Goal: Transaction & Acquisition: Register for event/course

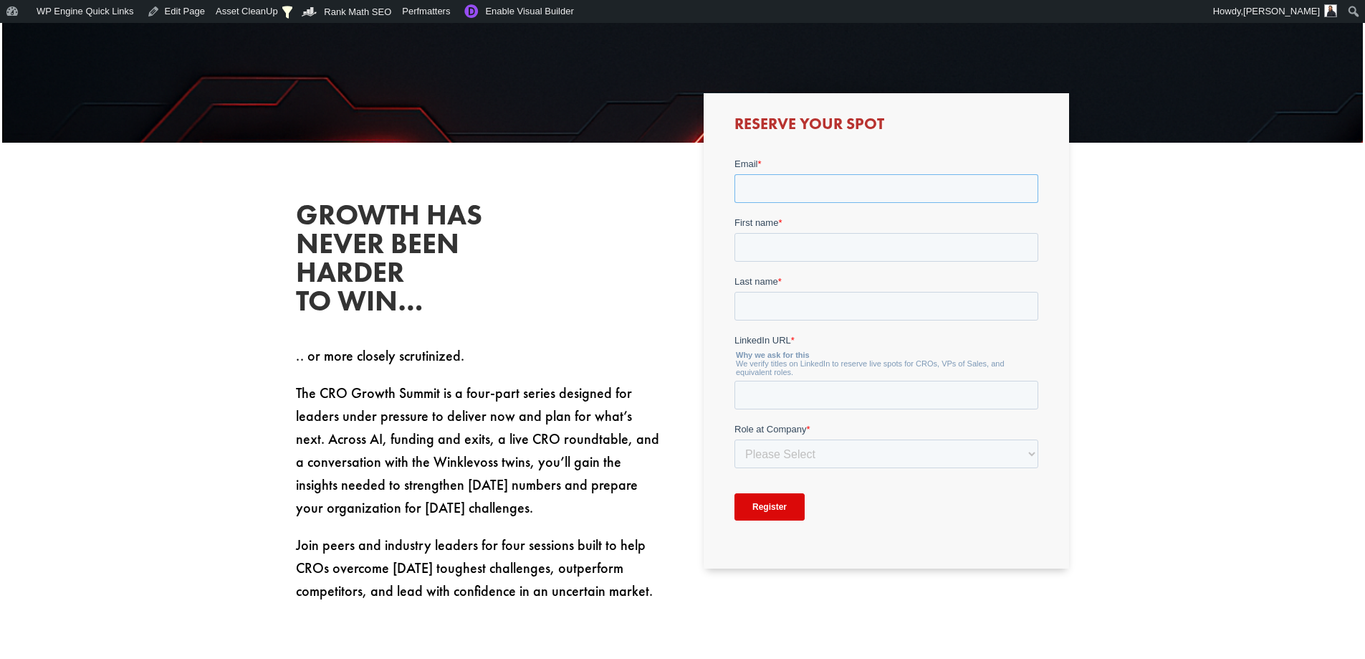
click at [839, 189] on input "Email *" at bounding box center [887, 188] width 304 height 29
type input "[PERSON_NAME][EMAIL_ADDRESS][DOMAIN_NAME]"
type input "[PERSON_NAME]"
type input "Finlay"
click at [884, 402] on input "LinkedIn URL *" at bounding box center [887, 395] width 304 height 29
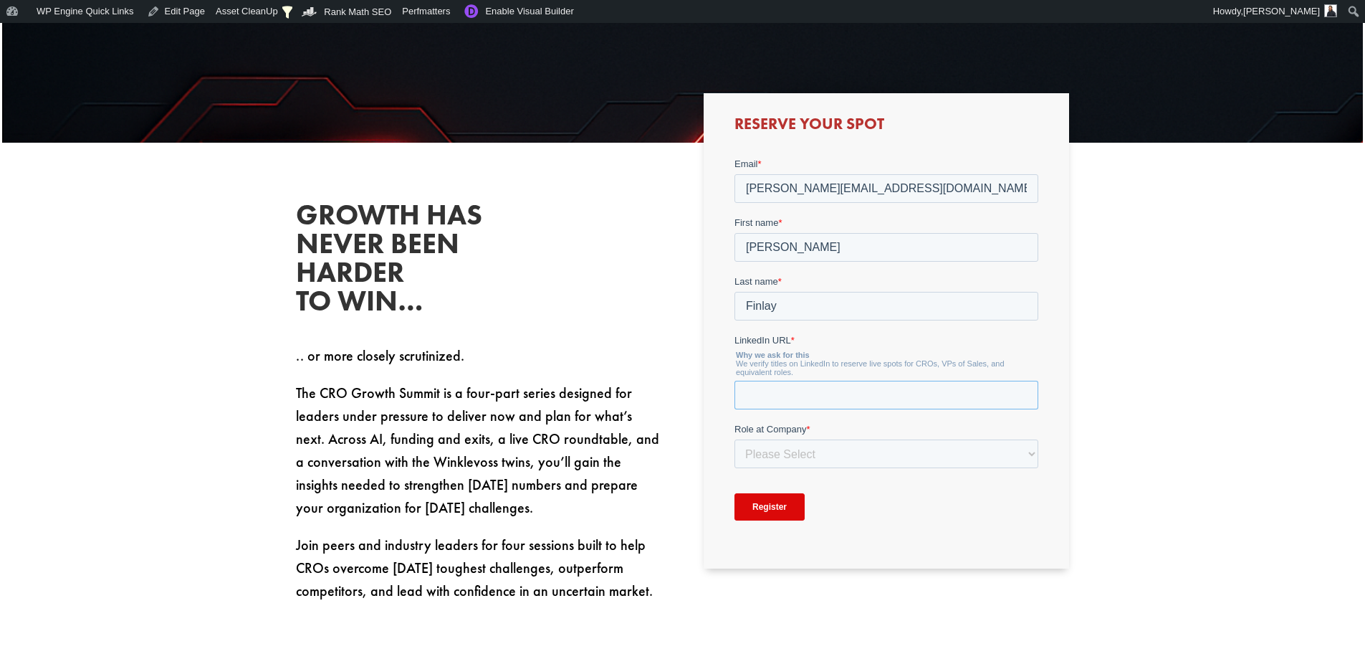
type input "[URL][DOMAIN_NAME]"
click at [859, 459] on select "Please Select C-Level (CRO, CSO, etc) Senior Leadership (VP of Sales, VP of Ena…" at bounding box center [887, 453] width 304 height 29
select select "Other"
click at [735, 439] on select "Please Select C-Level (CRO, CSO, etc) Senior Leadership (VP of Sales, VP of Ena…" at bounding box center [887, 453] width 304 height 29
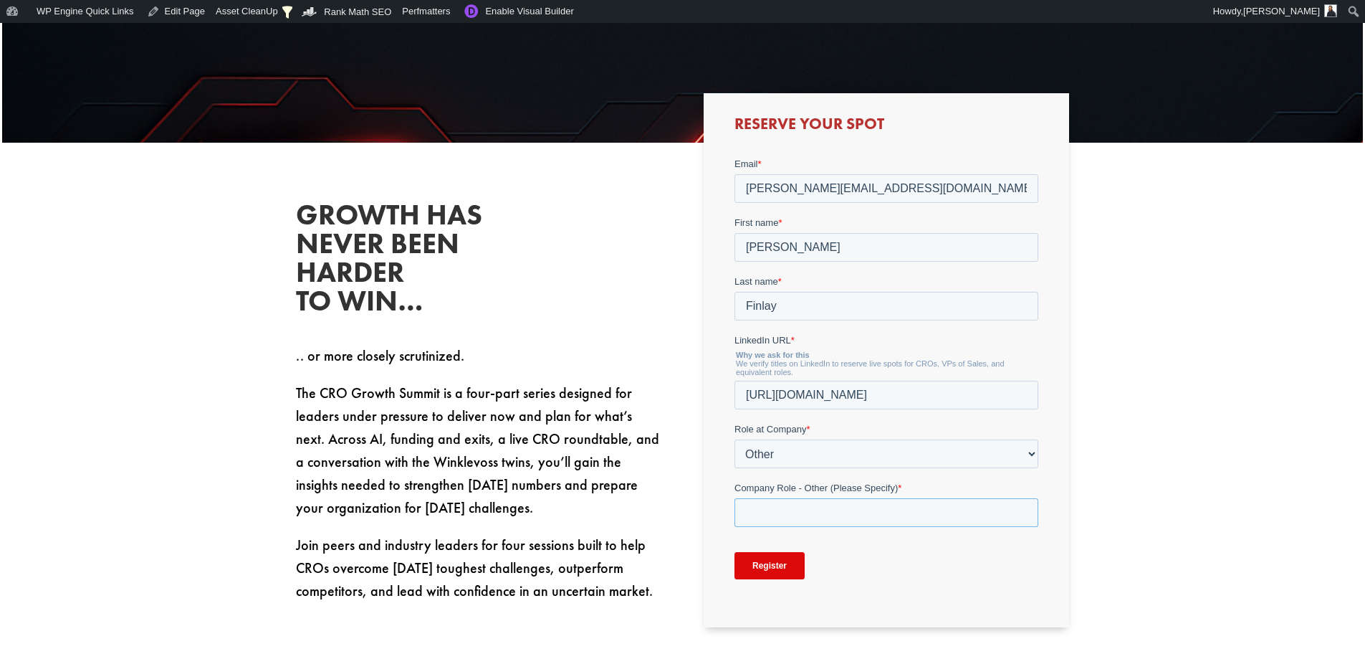
click at [822, 510] on input "Company Role - Other (Please Specify) *" at bounding box center [887, 512] width 304 height 29
type input "Marketing"
click at [765, 563] on input "Register" at bounding box center [770, 565] width 70 height 27
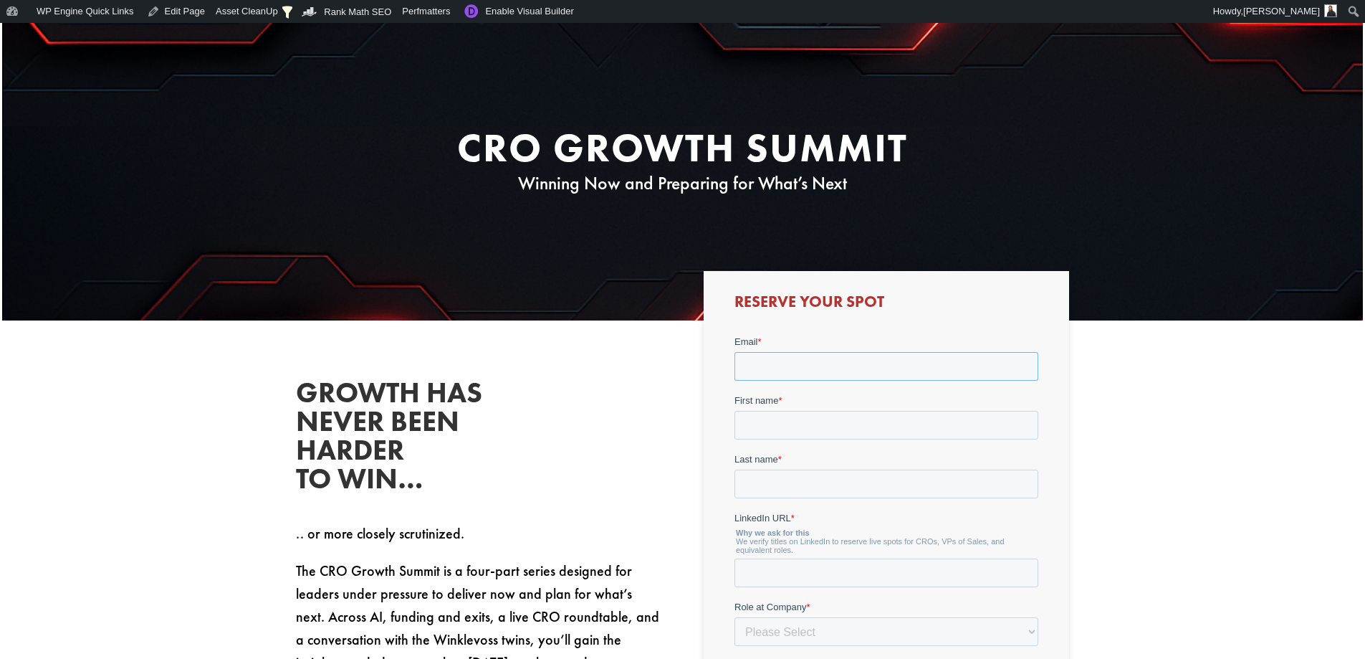
click at [907, 374] on input "Email *" at bounding box center [887, 366] width 304 height 29
type input "[PERSON_NAME][EMAIL_ADDRESS][DOMAIN_NAME]"
type input "[PERSON_NAME]"
type input "Finlay"
click at [869, 572] on input "LinkedIn URL *" at bounding box center [887, 572] width 304 height 29
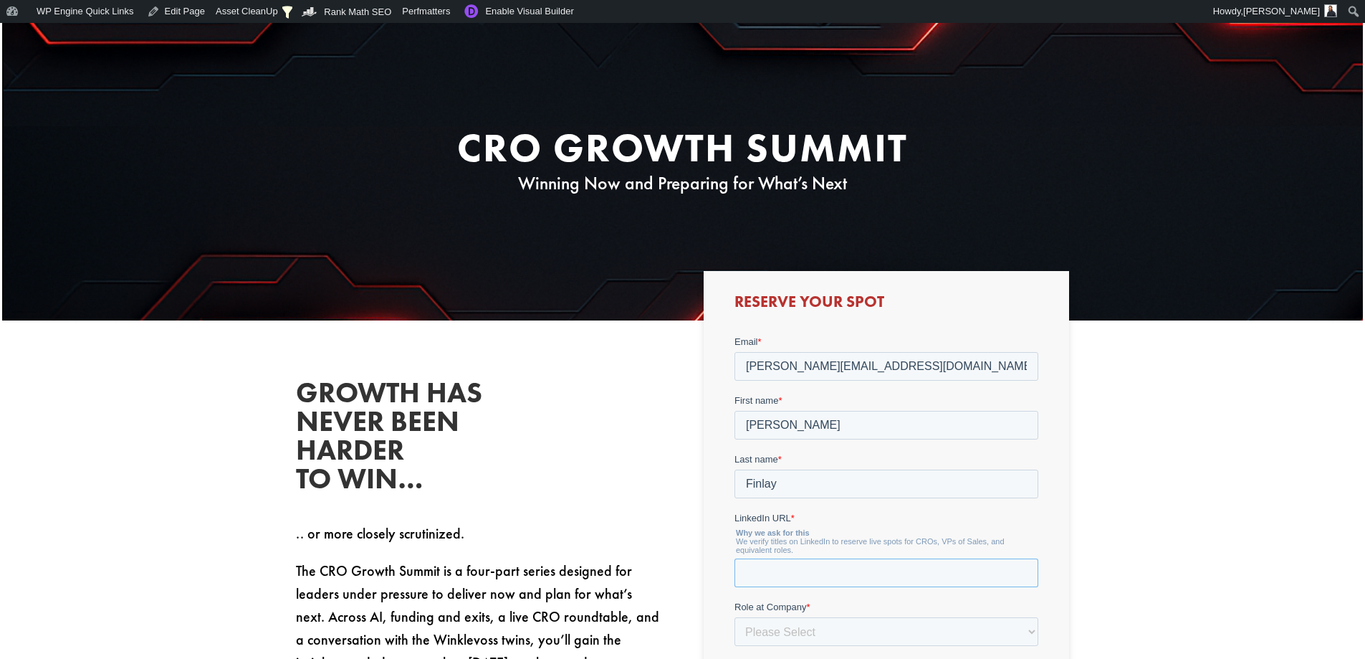
type input "[URL][DOMAIN_NAME]"
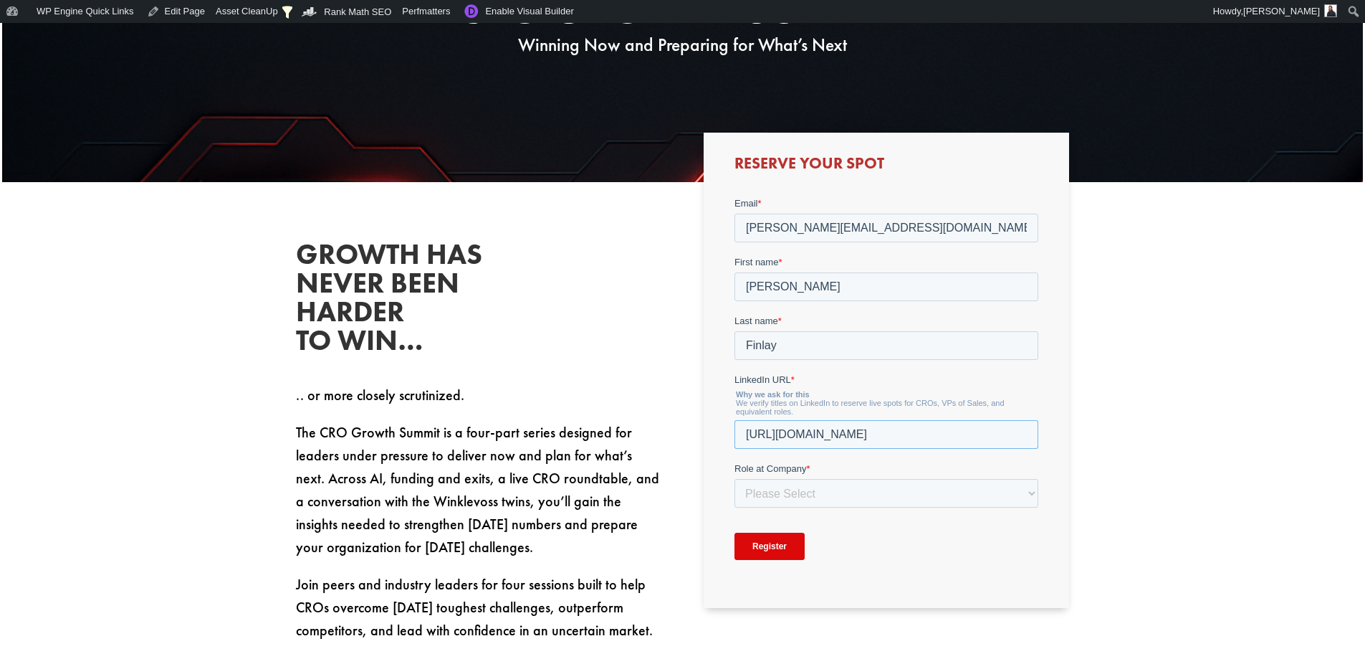
scroll to position [397, 0]
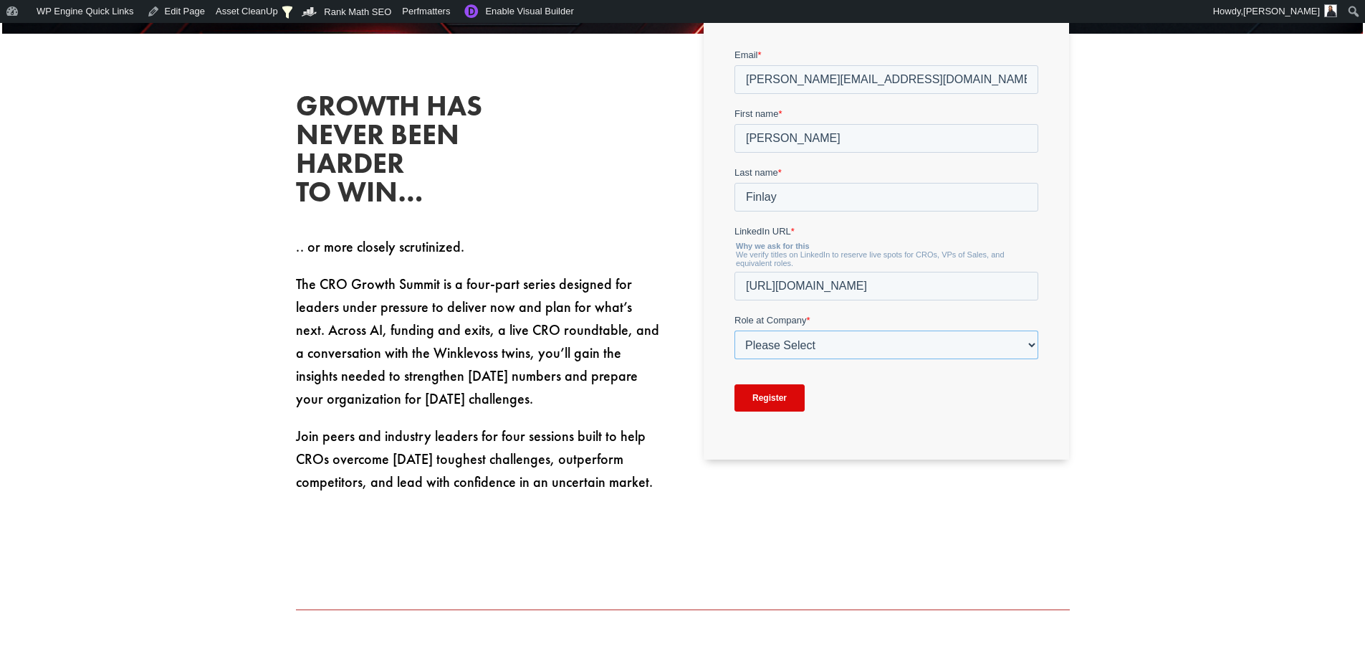
click at [860, 350] on select "Please Select C-Level (CRO, CSO, etc) Senior Leadership (VP of Sales, VP of Ena…" at bounding box center [887, 344] width 304 height 29
select select "Other"
click at [735, 330] on select "Please Select C-Level (CRO, CSO, etc) Senior Leadership (VP of Sales, VP of Ena…" at bounding box center [887, 344] width 304 height 29
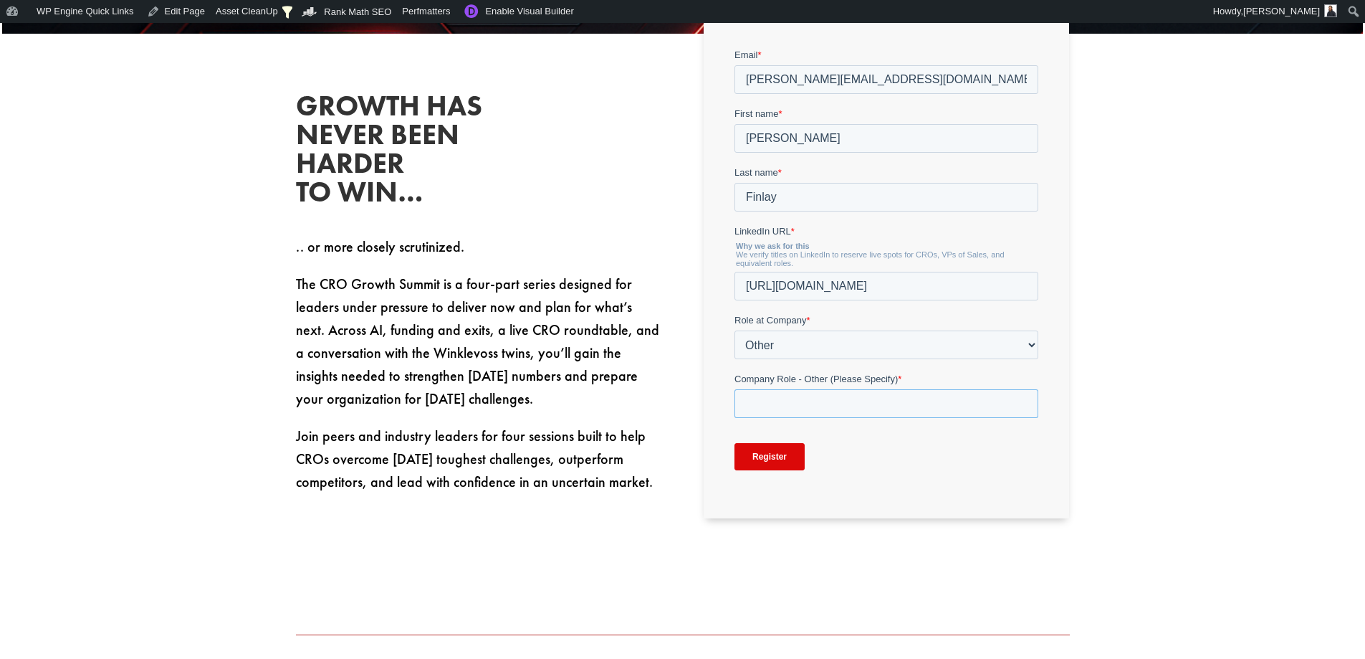
click at [816, 398] on input "Company Role - Other (Please Specify) *" at bounding box center [887, 403] width 304 height 29
type input "Marketing"
click at [777, 461] on input "Register" at bounding box center [770, 456] width 70 height 27
